Goal: Transaction & Acquisition: Purchase product/service

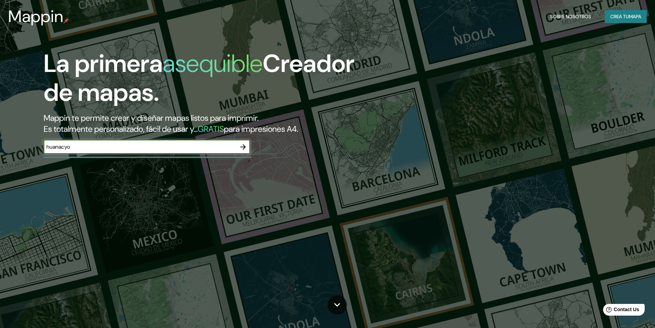
type input "huanacyo"
drag, startPoint x: 621, startPoint y: 7, endPoint x: 621, endPoint y: 19, distance: 12.0
click at [621, 9] on div "Mappin Sobre nosotros Crea tu mapa" at bounding box center [327, 17] width 655 height 22
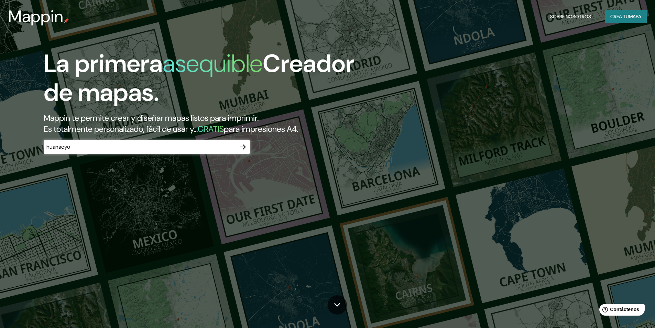
click at [621, 19] on font "Crea tu" at bounding box center [620, 16] width 19 height 6
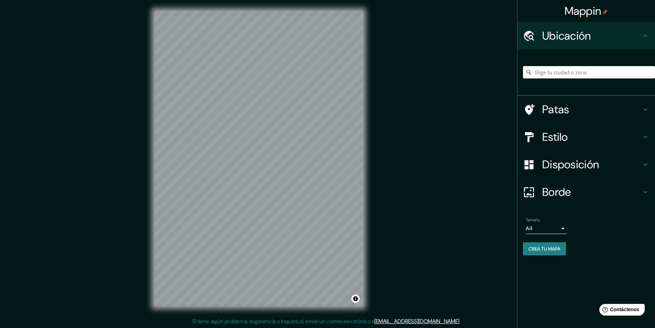
click at [552, 74] on input "Elige tu ciudad o zona" at bounding box center [589, 72] width 132 height 12
click at [554, 71] on input "Elige tu ciudad o zona" at bounding box center [589, 72] width 132 height 12
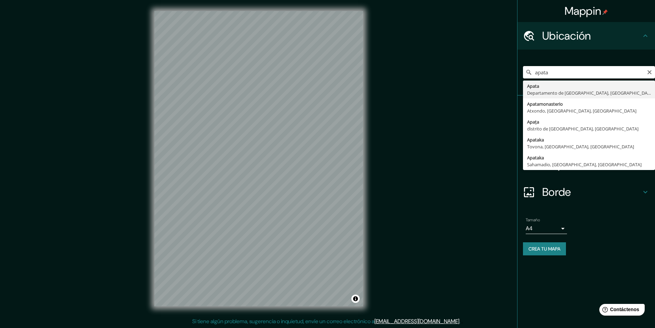
type input "Apata, [GEOGRAPHIC_DATA], [GEOGRAPHIC_DATA]"
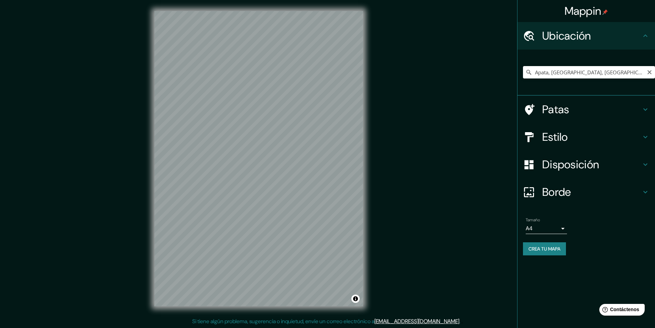
click at [529, 74] on icon at bounding box center [529, 72] width 7 height 7
click at [529, 71] on icon at bounding box center [529, 72] width 7 height 7
click at [147, 259] on div "© Mapbox © OpenStreetMap Improve this map" at bounding box center [258, 158] width 231 height 317
click at [557, 228] on body "Mappin Ubicación Apata, [GEOGRAPHIC_DATA], [GEOGRAPHIC_DATA] Patas Estilo Dispo…" at bounding box center [327, 164] width 655 height 328
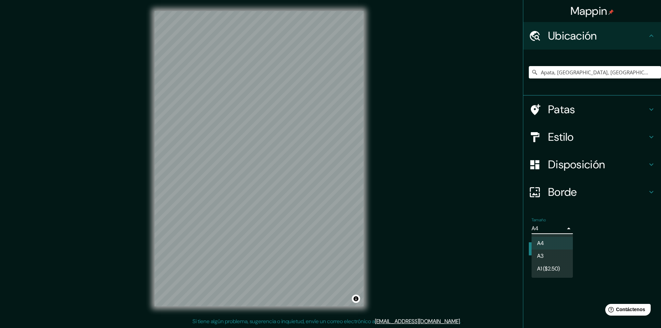
click at [592, 240] on div at bounding box center [330, 164] width 661 height 328
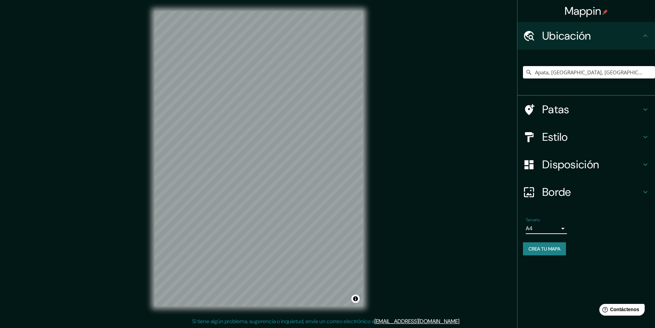
click at [614, 159] on h4 "Disposición" at bounding box center [592, 165] width 99 height 14
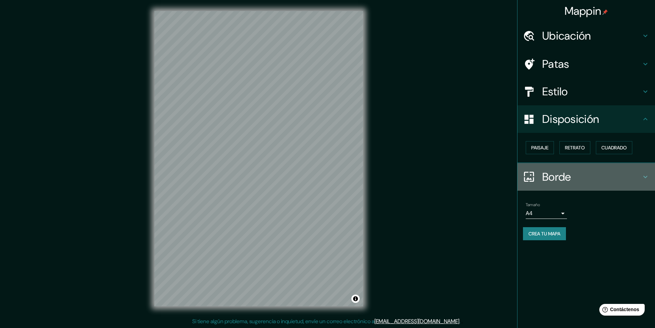
click at [617, 172] on h4 "Borde" at bounding box center [592, 177] width 99 height 14
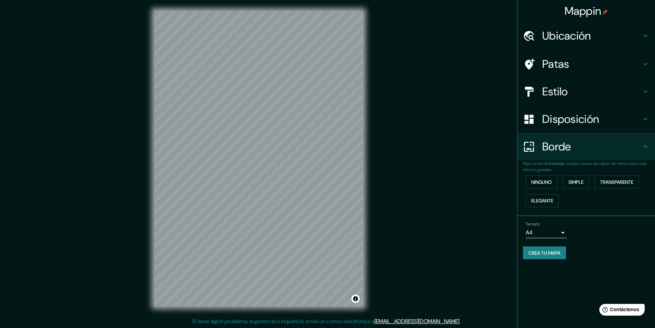
click at [606, 94] on h4 "Estilo" at bounding box center [592, 92] width 99 height 14
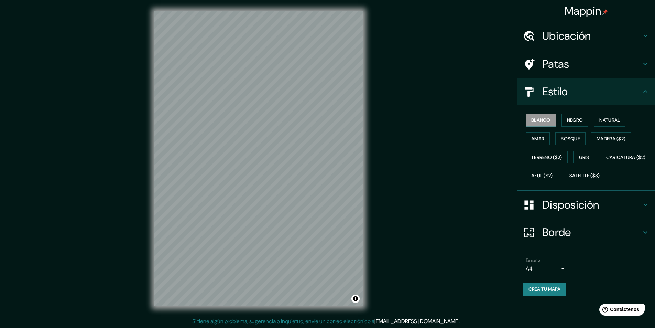
click at [612, 93] on h4 "Estilo" at bounding box center [592, 92] width 99 height 14
click at [634, 91] on h4 "Estilo" at bounding box center [592, 92] width 99 height 14
click at [645, 92] on icon at bounding box center [646, 91] width 8 height 8
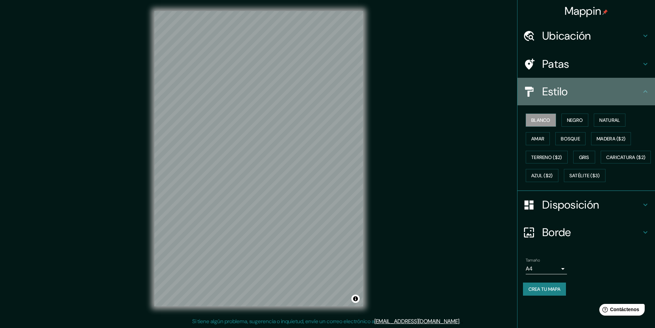
click at [588, 92] on h4 "Estilo" at bounding box center [592, 92] width 99 height 14
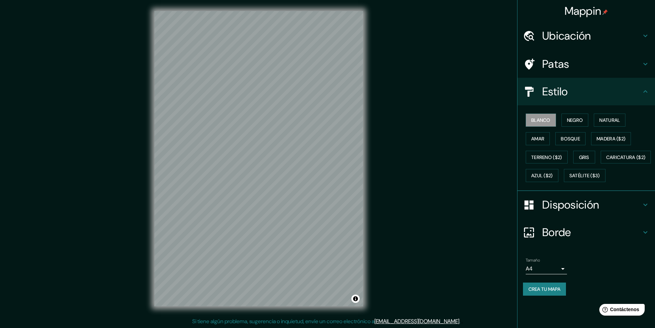
click at [626, 212] on h4 "Disposición" at bounding box center [592, 205] width 99 height 14
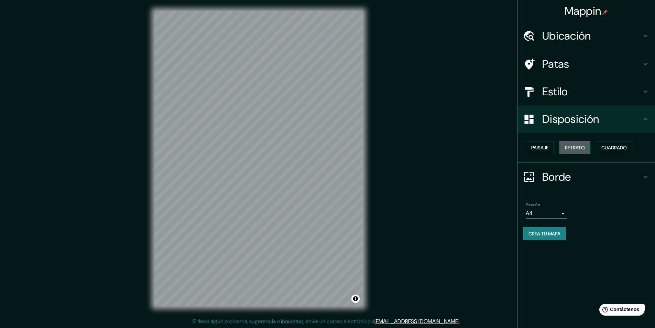
click at [578, 152] on button "Retrato" at bounding box center [575, 147] width 31 height 13
click at [547, 149] on font "Paisaje" at bounding box center [540, 148] width 17 height 6
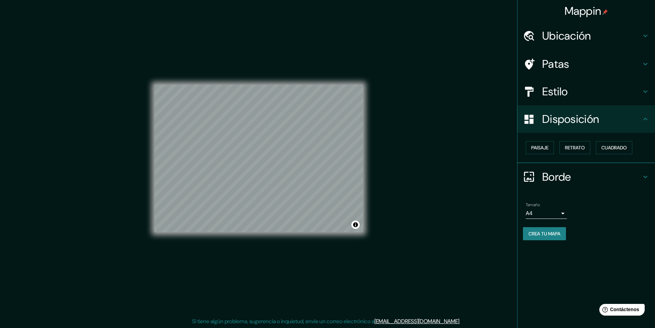
click at [547, 178] on font "Borde" at bounding box center [557, 177] width 29 height 14
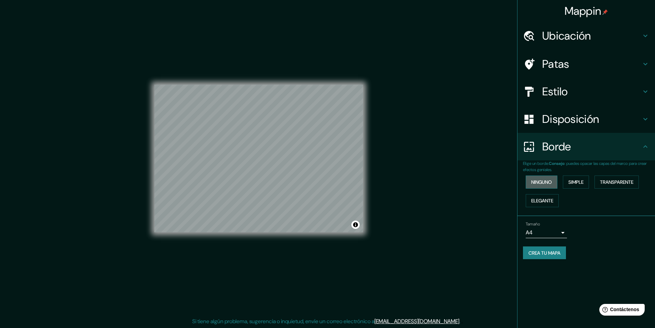
click at [547, 184] on font "Ninguno" at bounding box center [542, 182] width 21 height 6
click at [569, 184] on button "Simple" at bounding box center [576, 181] width 26 height 13
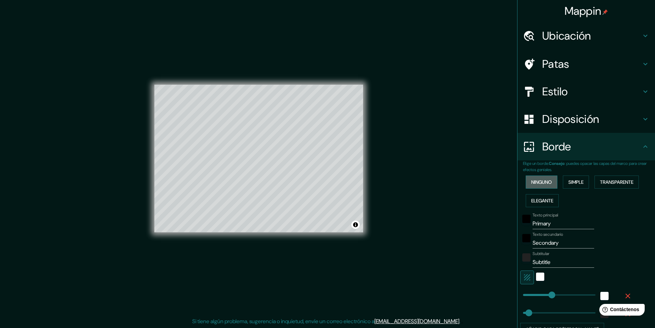
click at [537, 182] on font "Ninguno" at bounding box center [542, 182] width 21 height 6
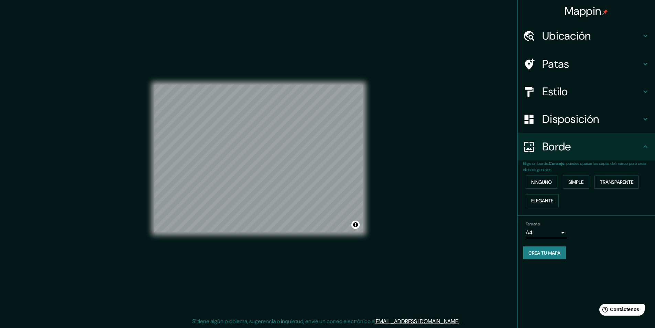
click at [126, 167] on div "Mappin Ubicación Apata, [GEOGRAPHIC_DATA], [GEOGRAPHIC_DATA] Patas Estilo Dispo…" at bounding box center [327, 164] width 655 height 328
click at [413, 146] on div "Mappin Ubicación Apata, [GEOGRAPHIC_DATA], [GEOGRAPHIC_DATA] Patas Estilo Dispo…" at bounding box center [327, 164] width 655 height 328
click at [426, 145] on div "Mappin Ubicación Apata, [GEOGRAPHIC_DATA], [GEOGRAPHIC_DATA] Patas Estilo Dispo…" at bounding box center [327, 164] width 655 height 328
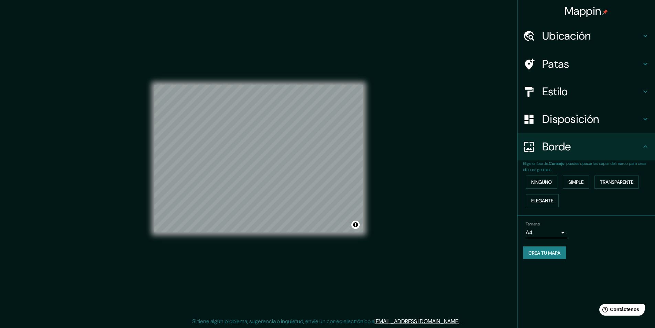
click at [552, 254] on font "Crea tu mapa" at bounding box center [545, 253] width 32 height 6
